Goal: Find specific fact: Find specific fact

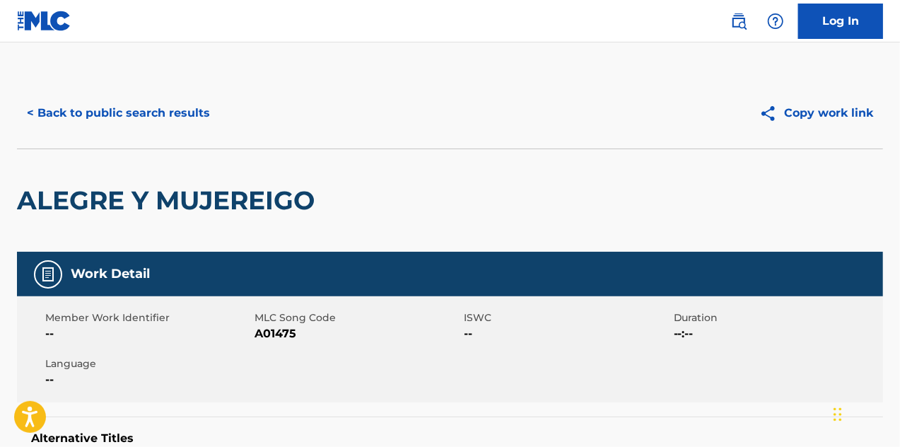
click at [70, 111] on button "< Back to public search results" at bounding box center [118, 112] width 203 height 35
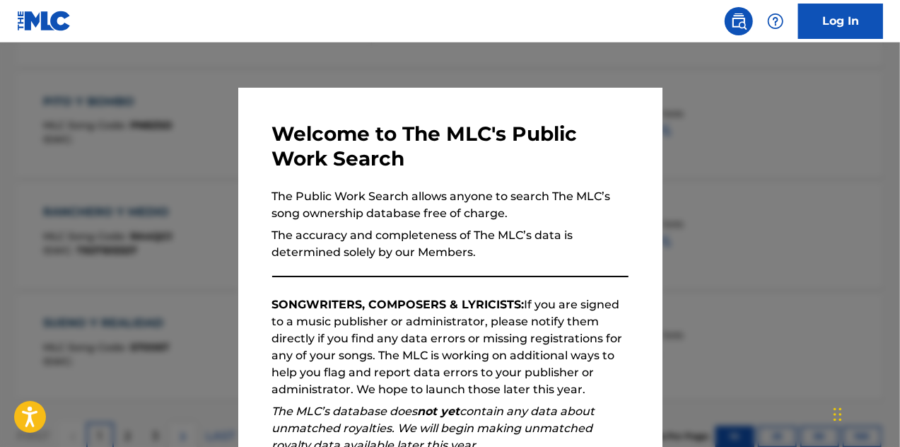
click at [741, 271] on div at bounding box center [450, 265] width 900 height 447
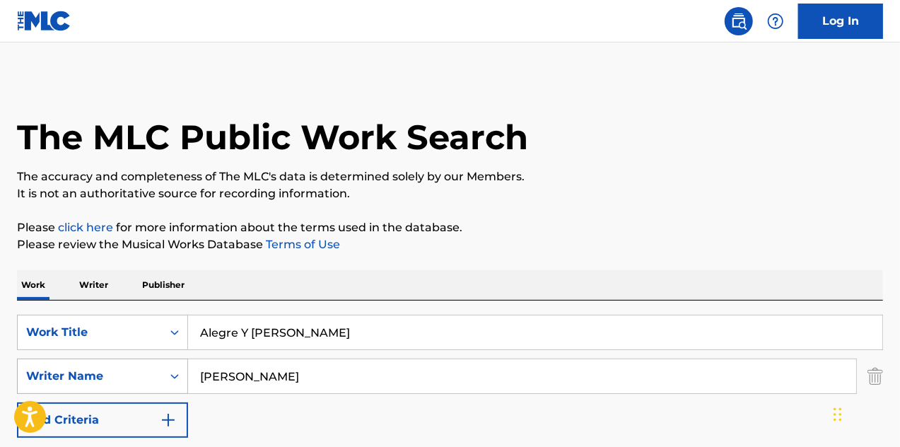
click at [169, 368] on div "Search Form" at bounding box center [174, 375] width 25 height 25
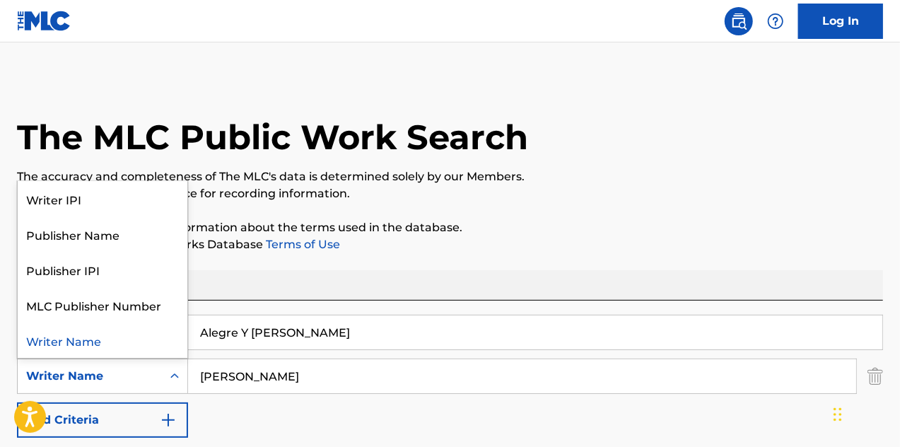
click at [872, 377] on img "Search Form" at bounding box center [875, 375] width 16 height 35
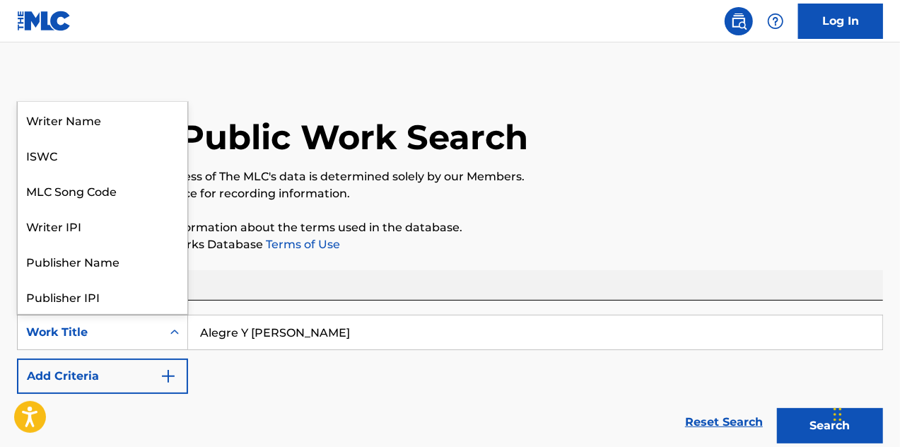
click at [135, 337] on div "Work Title" at bounding box center [89, 332] width 127 height 17
click at [74, 162] on div "ISWC" at bounding box center [103, 154] width 170 height 35
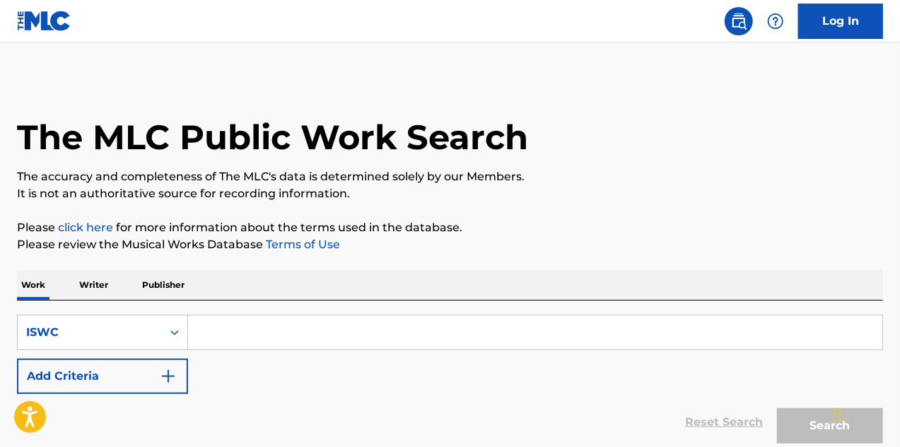
click at [232, 328] on input "Search Form" at bounding box center [535, 332] width 694 height 34
paste input "T0702338439"
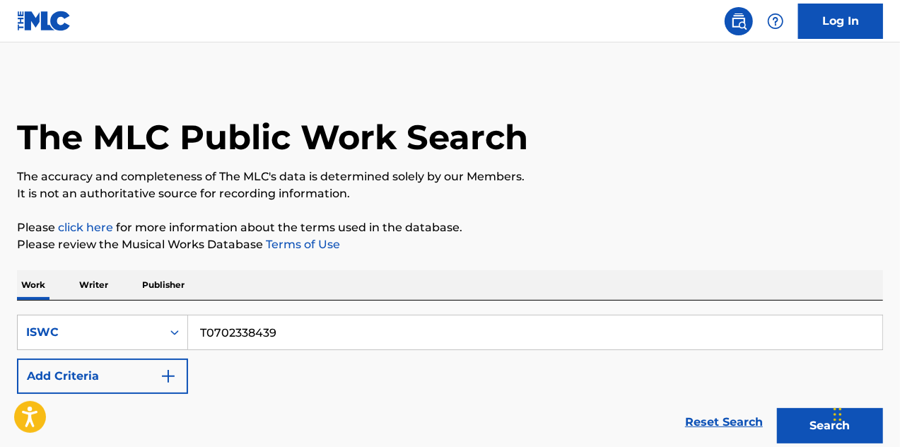
type input "T0702338439"
click at [808, 430] on button "Search" at bounding box center [830, 425] width 106 height 35
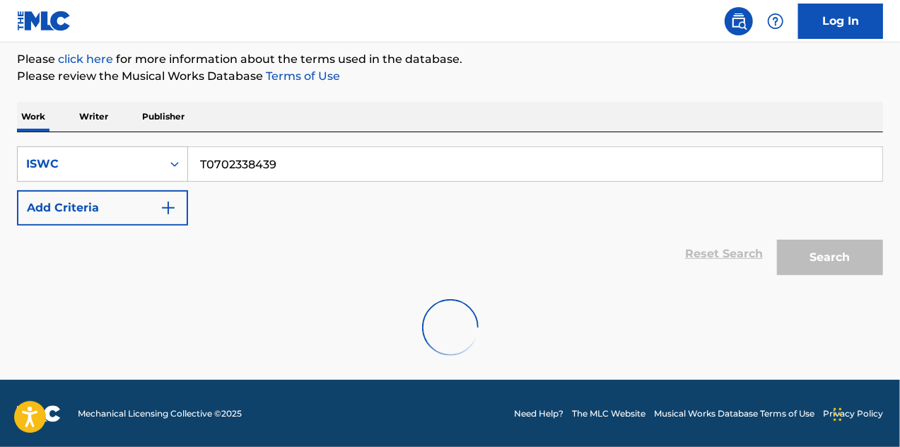
scroll to position [122, 0]
